Goal: Task Accomplishment & Management: Manage account settings

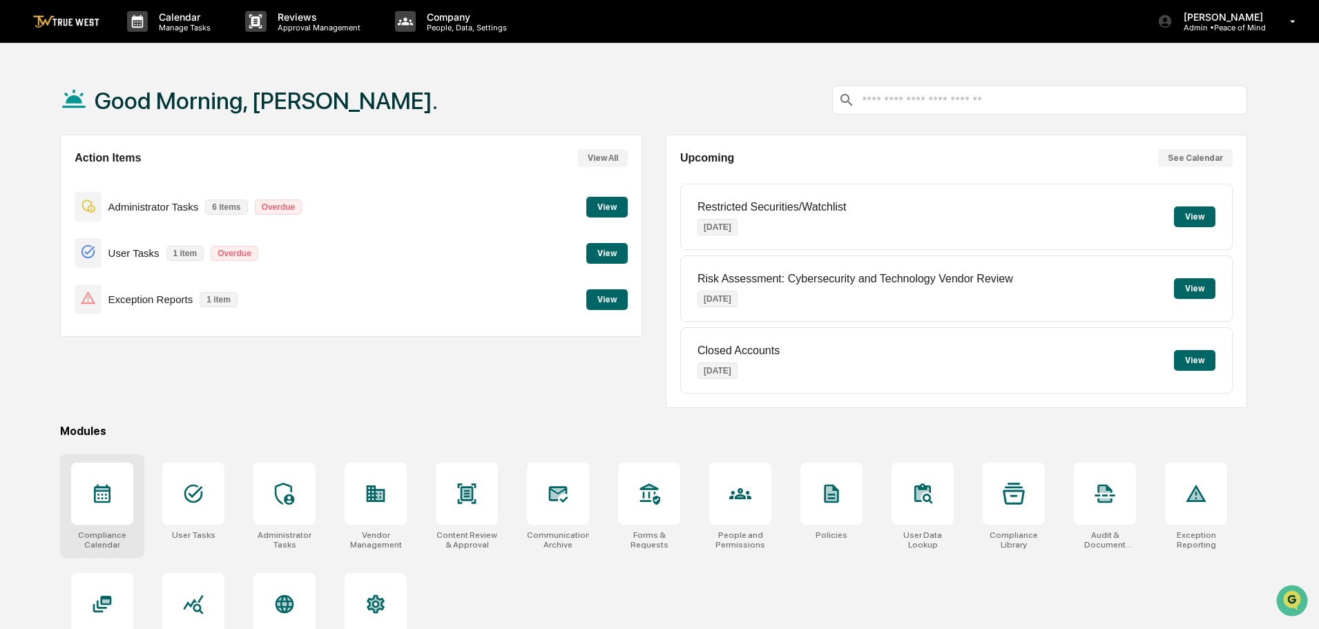
click at [96, 501] on icon at bounding box center [102, 494] width 22 height 22
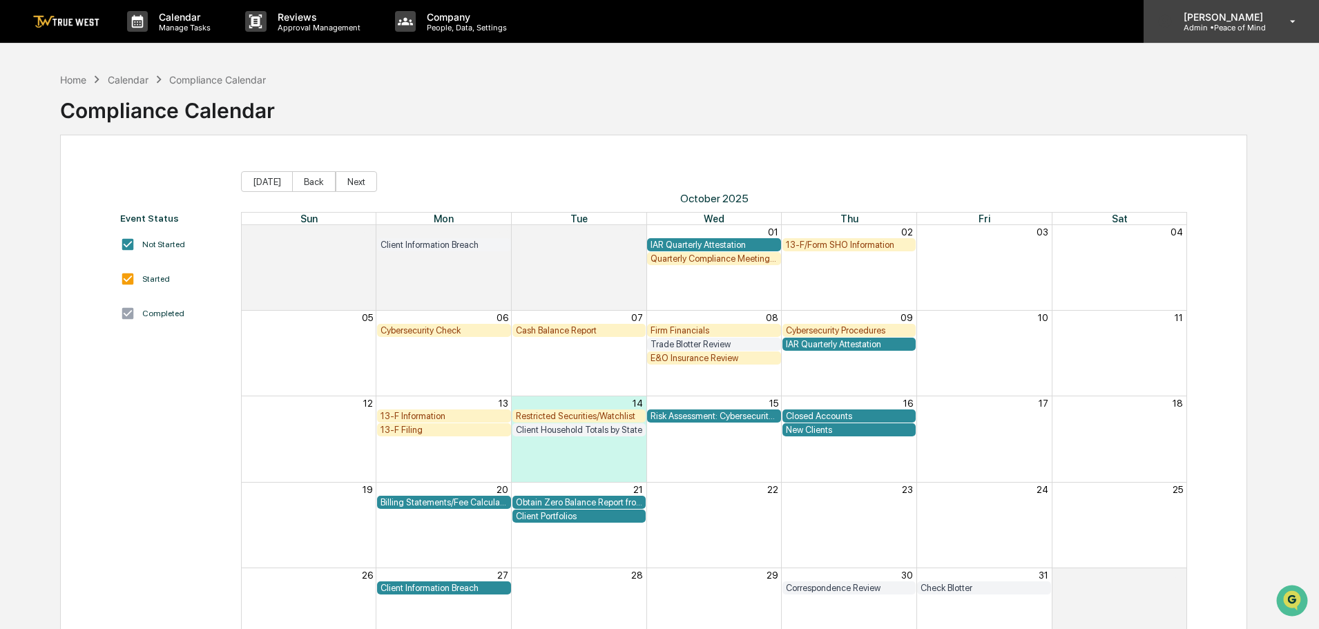
click at [1237, 25] on p "Admin • Peace of Mind" at bounding box center [1220, 28] width 97 height 10
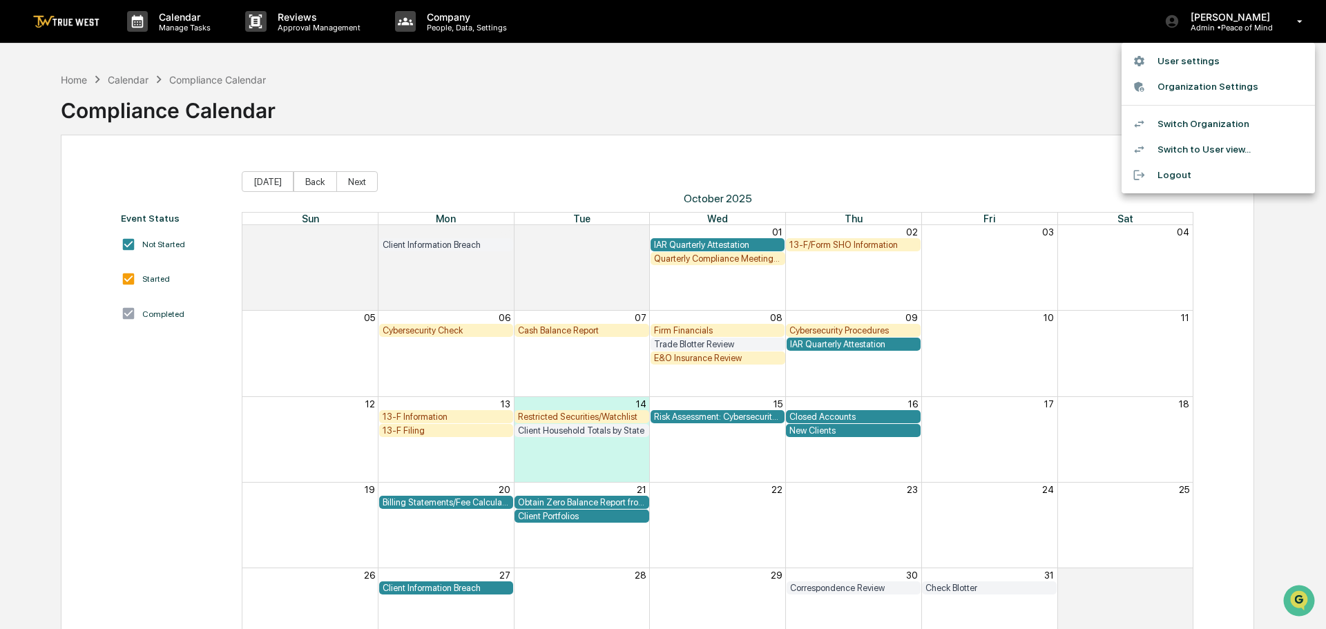
click at [1226, 123] on li "Switch Organization" at bounding box center [1217, 124] width 193 height 26
